Goal: Task Accomplishment & Management: Manage account settings

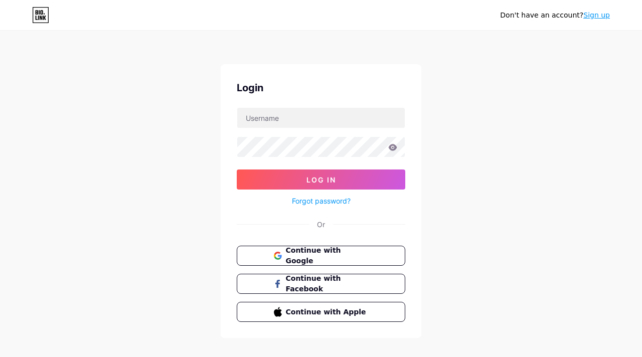
scroll to position [6, 0]
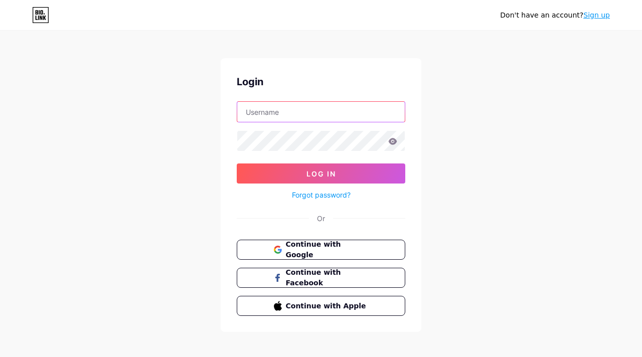
click at [321, 119] on input "text" at bounding box center [320, 112] width 167 height 20
type input "[PERSON_NAME][EMAIL_ADDRESS][DOMAIN_NAME]"
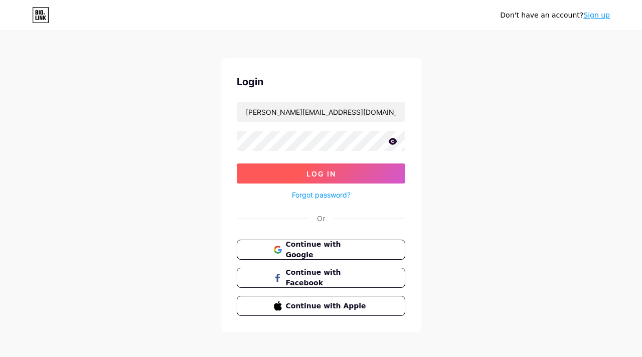
click at [297, 177] on button "Log In" at bounding box center [321, 173] width 168 height 20
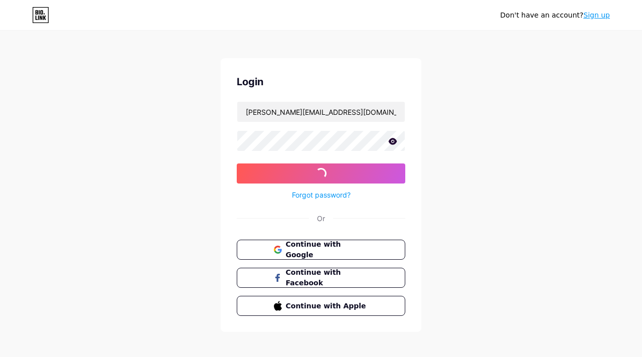
scroll to position [0, 0]
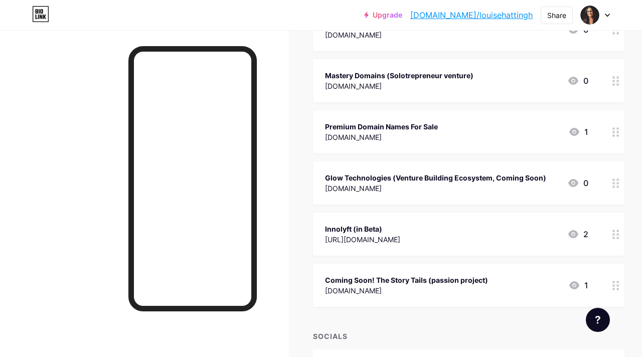
scroll to position [219, 0]
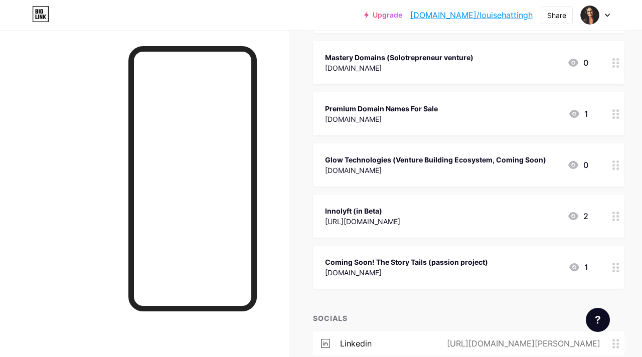
click at [435, 165] on div "[DOMAIN_NAME]" at bounding box center [435, 170] width 221 height 11
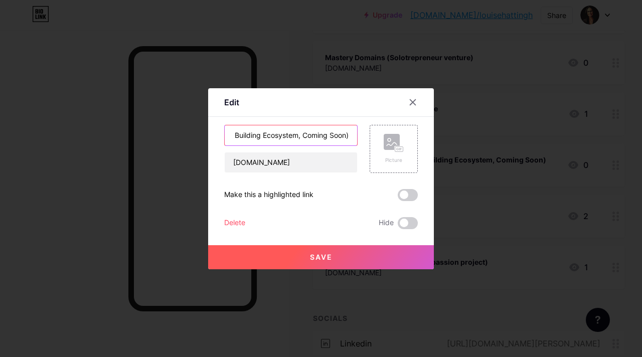
scroll to position [0, 95]
drag, startPoint x: 298, startPoint y: 134, endPoint x: 357, endPoint y: 137, distance: 58.7
click at [357, 137] on input "Glow Technologies (Venture Building Ecosystem, Coming Soon)" at bounding box center [291, 135] width 132 height 20
click at [303, 135] on input "Glow Technologies - Building GlowSend," at bounding box center [291, 135] width 132 height 20
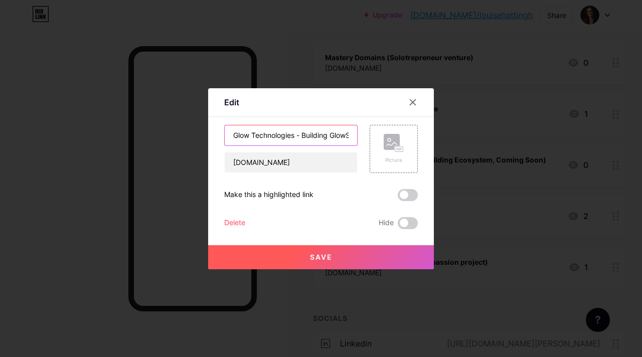
scroll to position [0, 21]
drag, startPoint x: 332, startPoint y: 136, endPoint x: 353, endPoint y: 137, distance: 21.1
click at [353, 137] on input "Glow Technologies - Building GlowSend," at bounding box center [291, 135] width 132 height 20
paste input "the first AI-native infrastructure for the &290Billion message-first economy"
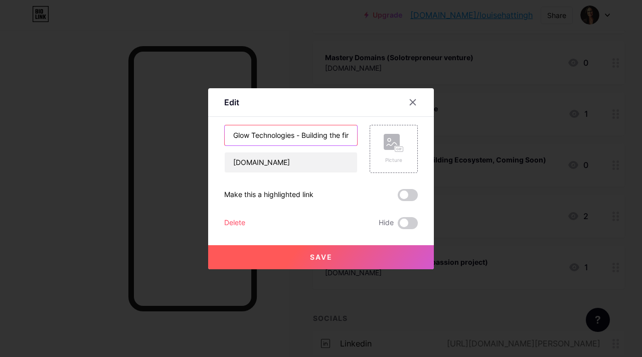
click at [332, 136] on input "Glow Technologies - Building the first AI-native infrastructure for the &290Bil…" at bounding box center [291, 135] width 132 height 20
type input "Glow Technologies - Building GlowSend, the first AI-native infrastructure for t…"
click at [322, 258] on span "Save" at bounding box center [321, 257] width 23 height 9
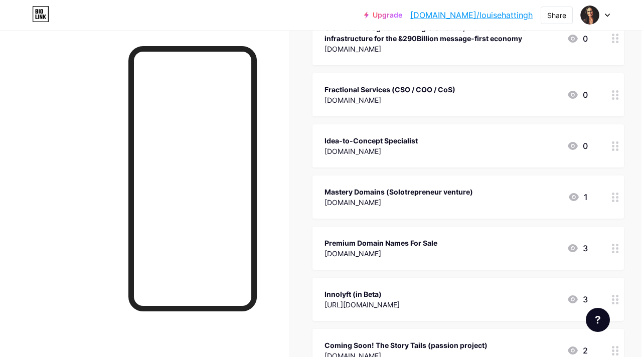
scroll to position [151, 1]
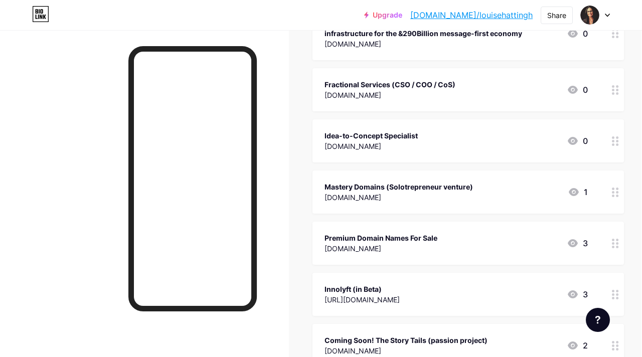
click at [574, 239] on icon at bounding box center [573, 243] width 10 height 8
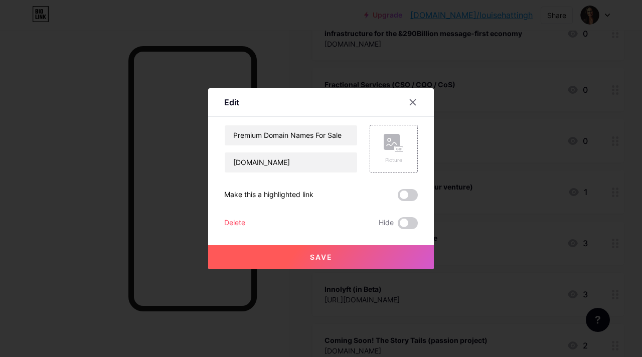
click at [404, 250] on button "Save" at bounding box center [321, 257] width 226 height 24
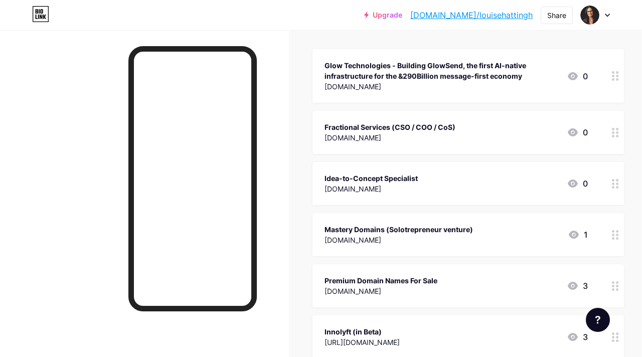
scroll to position [100, 1]
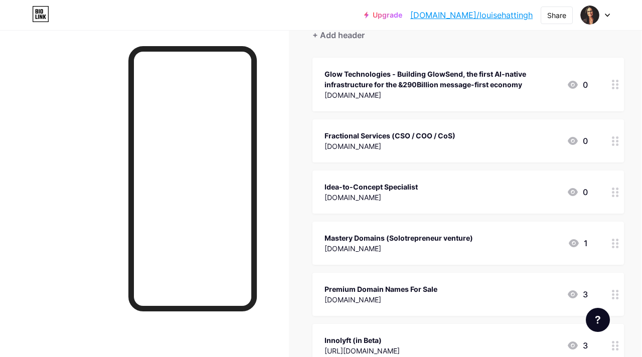
click at [416, 139] on div "Fractional Services (CSO / COO / CoS)" at bounding box center [389, 135] width 131 height 11
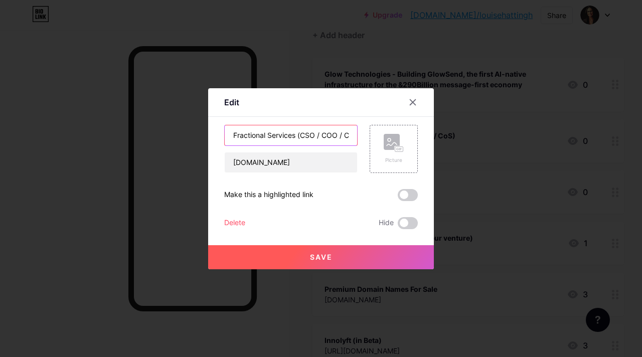
click at [234, 138] on input "Fractional Services (CSO / COO / CoS)" at bounding box center [291, 135] width 132 height 20
type input "Global Fractional Services (CSO / COO / CoS)"
click at [310, 258] on span "Save" at bounding box center [321, 257] width 23 height 9
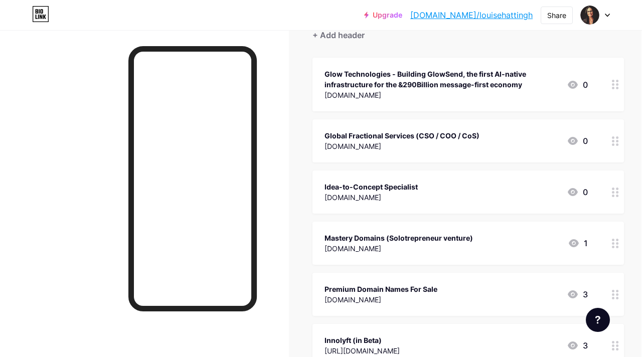
click at [615, 85] on icon at bounding box center [615, 85] width 7 height 10
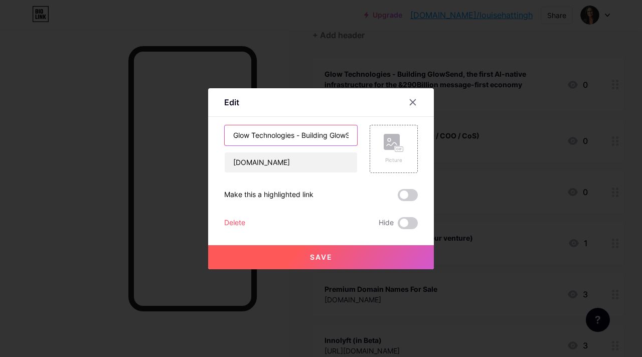
click at [232, 135] on input "Glow Technologies - Building GlowSend, the first AI-native infrastructure for t…" at bounding box center [291, 135] width 132 height 20
type input "Founder & CEO: Glow Technologies - Building GlowSend, the first AI-native infra…"
click at [305, 266] on button "Save" at bounding box center [321, 257] width 226 height 24
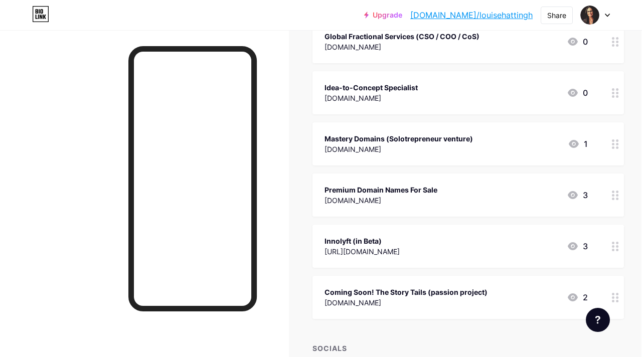
scroll to position [201, 1]
click at [612, 149] on div at bounding box center [615, 142] width 17 height 43
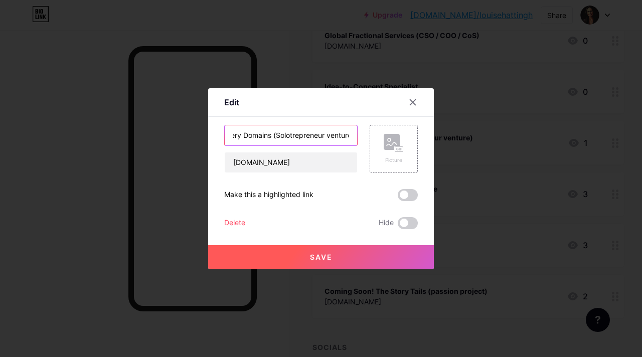
scroll to position [0, 26]
drag, startPoint x: 293, startPoint y: 135, endPoint x: 346, endPoint y: 141, distance: 53.0
click at [346, 141] on input "Mastery Domains (Solotrepreneur venture)" at bounding box center [291, 135] width 132 height 20
type input "Mastery Domains - Pre-Validate, Idea-Market-Fit Ventures ready to be build"
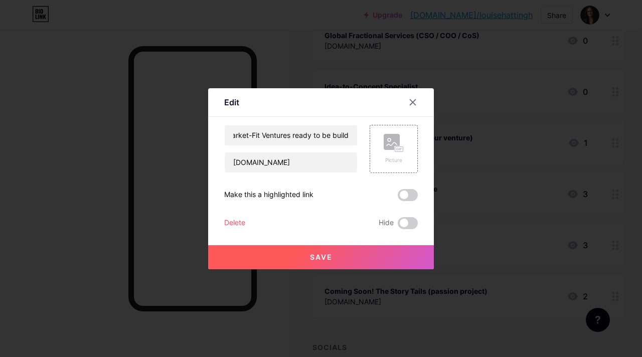
click at [333, 265] on button "Save" at bounding box center [321, 257] width 226 height 24
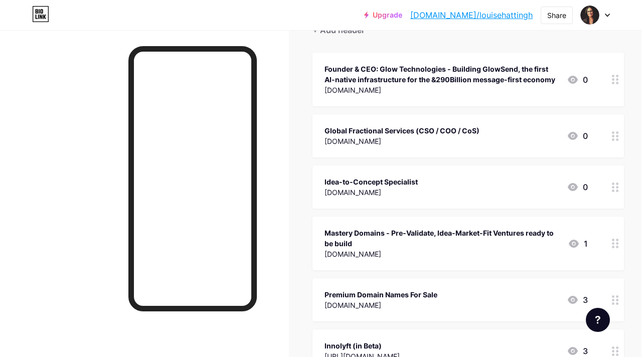
scroll to position [100, 1]
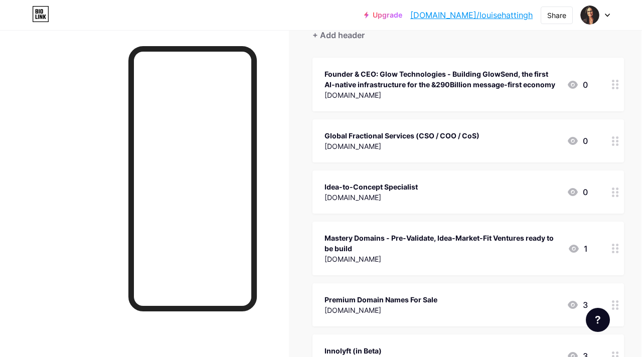
click at [496, 83] on div "Founder & CEO: Glow Technologies - Building GlowSend, the first AI-native infra…" at bounding box center [441, 79] width 234 height 21
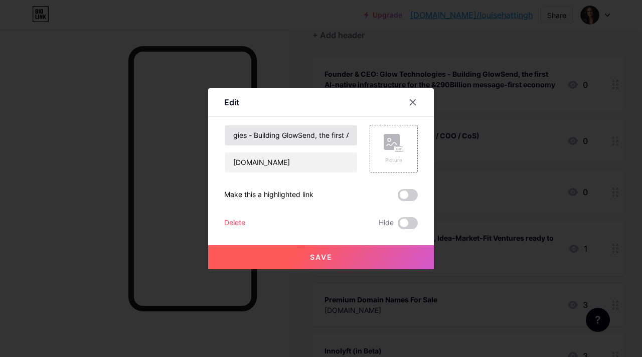
scroll to position [0, 102]
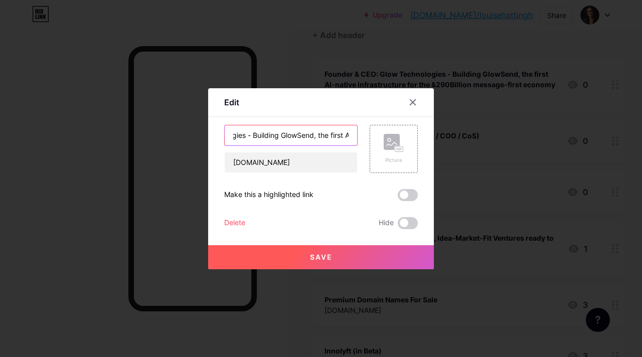
click at [317, 137] on input "Founder & CEO: Glow Technologies - Building GlowSend, the first AI-native infra…" at bounding box center [291, 135] width 132 height 20
click at [299, 134] on input "Founder & CEO: Glow Technologies - Building GlowSend (in stealth), the first AI…" at bounding box center [291, 135] width 132 height 20
type input "Founder & CEO: Glow Technologies - Building GlowSend (in stealth), the AI-nativ…"
click at [333, 261] on button "Save" at bounding box center [321, 257] width 226 height 24
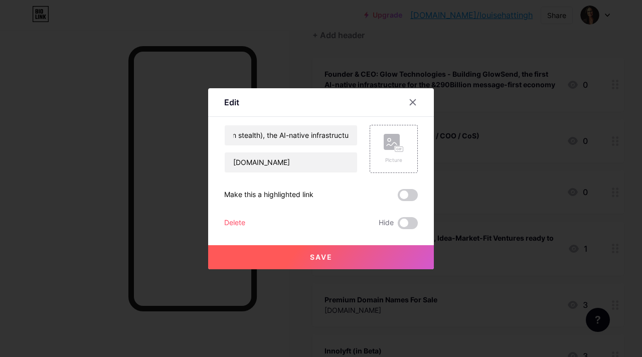
scroll to position [0, 0]
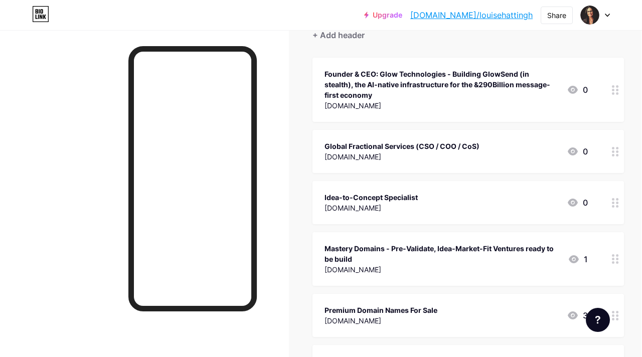
click at [491, 90] on div "Founder & CEO: Glow Technologies - Building GlowSend (in stealth), the AI-nativ…" at bounding box center [441, 85] width 234 height 32
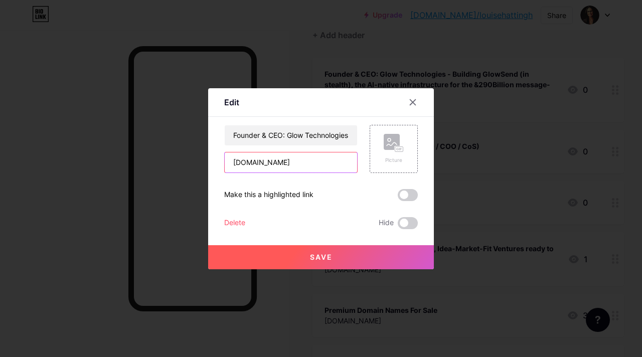
click at [324, 162] on input "[DOMAIN_NAME]" at bounding box center [291, 162] width 132 height 20
type input "w"
paste input "[URL][PERSON_NAME]"
type input "[URL][PERSON_NAME]"
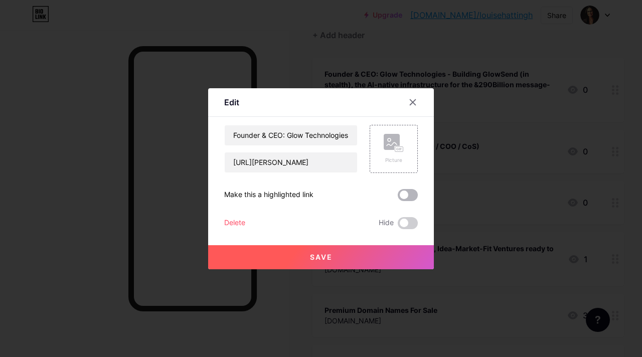
click at [413, 196] on span at bounding box center [408, 195] width 20 height 12
click at [398, 198] on input "checkbox" at bounding box center [398, 198] width 0 height 0
click at [401, 197] on span at bounding box center [408, 195] width 20 height 12
click at [398, 198] on input "checkbox" at bounding box center [398, 198] width 0 height 0
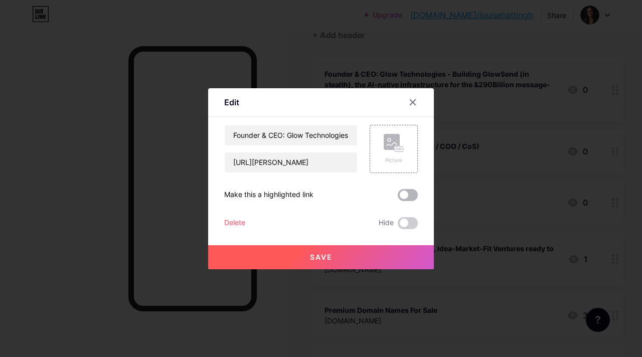
click at [412, 196] on span at bounding box center [408, 195] width 20 height 12
click at [398, 198] on input "checkbox" at bounding box center [398, 198] width 0 height 0
click at [385, 258] on button "Save" at bounding box center [321, 257] width 226 height 24
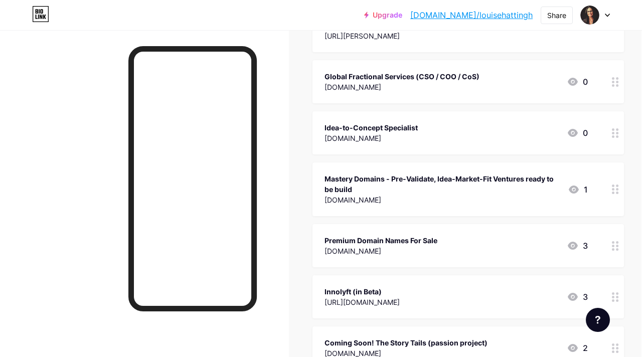
scroll to position [0, 1]
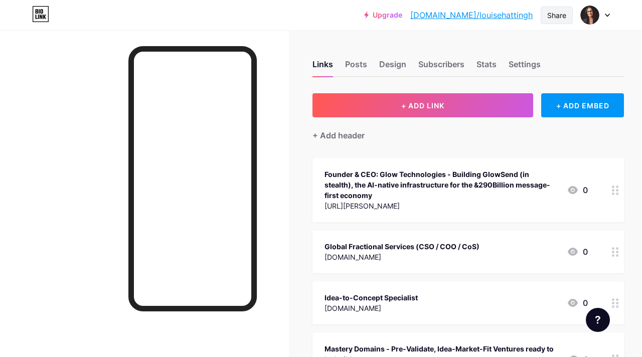
click at [554, 18] on div "Share" at bounding box center [556, 15] width 19 height 11
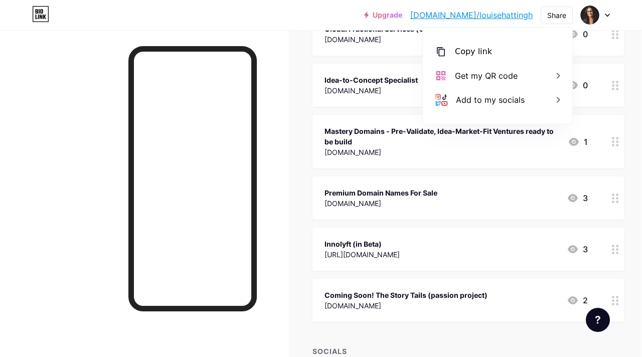
scroll to position [223, 1]
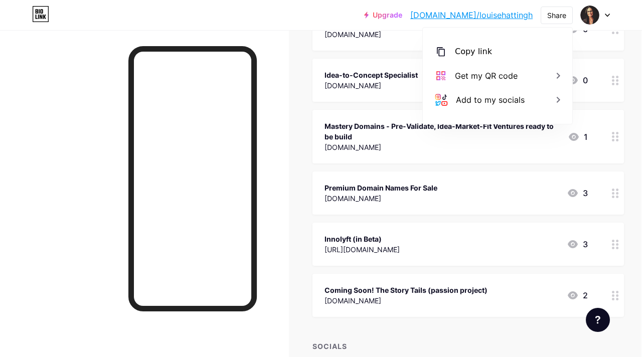
click at [460, 147] on div "[DOMAIN_NAME]" at bounding box center [441, 147] width 235 height 11
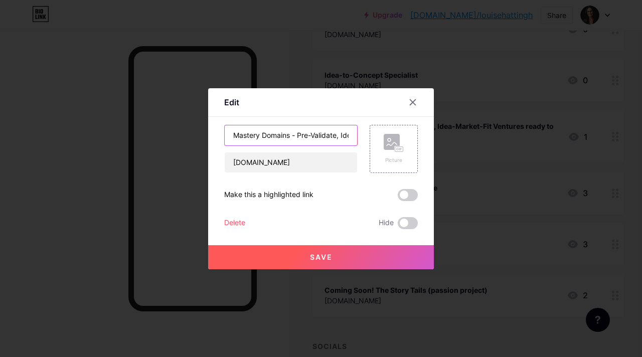
click at [300, 138] on input "Mastery Domains - Pre-Validate, Idea-Market-Fit Ventures ready to be build" at bounding box center [291, 135] width 132 height 20
type input "Mastery Domains - Buy Pre-Validate, Idea-Market-Fit Ventures ready to be build"
click at [316, 251] on button "Save" at bounding box center [321, 257] width 226 height 24
